Goal: Complete application form: Complete application form

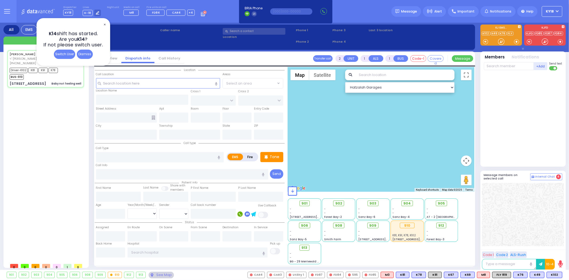
type input "6"
select select
type input "Baby not feeling well"
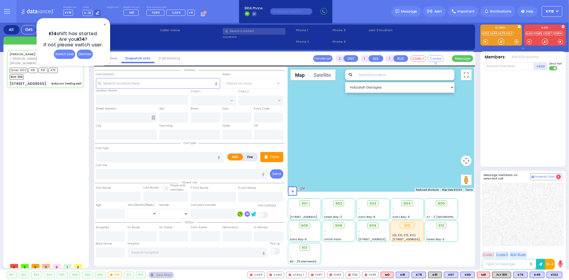
radio input "true"
type input "[PERSON_NAME]"
type input "Lipa"
type input "[PERSON_NAME]"
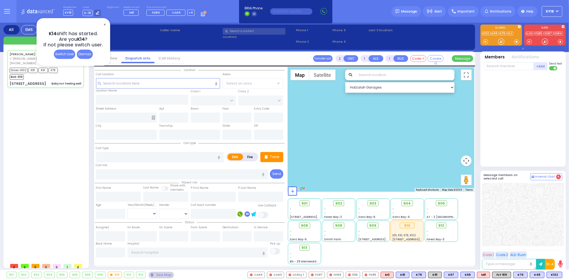
type input "6"
select select "Year"
select select "[DEMOGRAPHIC_DATA]"
type input "04:38"
type input "04:40"
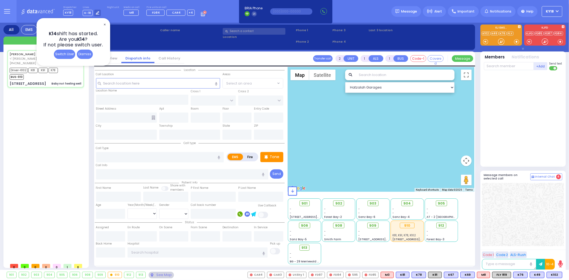
type input "04:45"
type input "05:25"
type input "06:00"
type input "06:10"
type input "07:18"
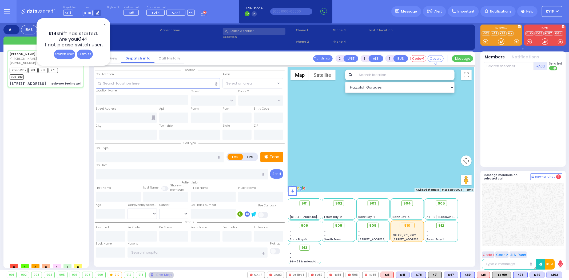
type input "[US_STATE][GEOGRAPHIC_DATA]- [GEOGRAPHIC_DATA] [STREET_ADDRESS][US_STATE]"
select select "Hatzalah Garages"
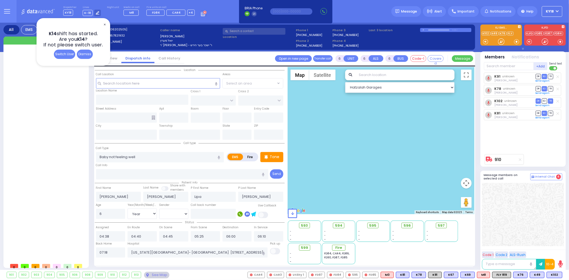
type input "[GEOGRAPHIC_DATA]"
type input "DINEV COURT"
type input "[STREET_ADDRESS]"
type input "301"
type input "Monroe"
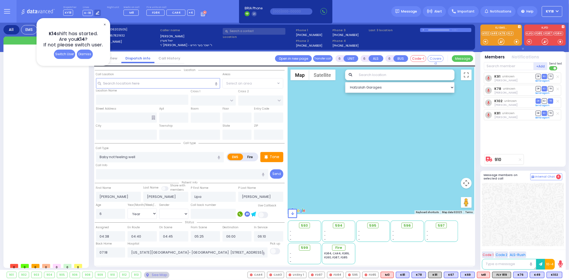
type input "[US_STATE]"
type input "10950"
select select "BEIRECH MOSHE"
